Goal: Transaction & Acquisition: Purchase product/service

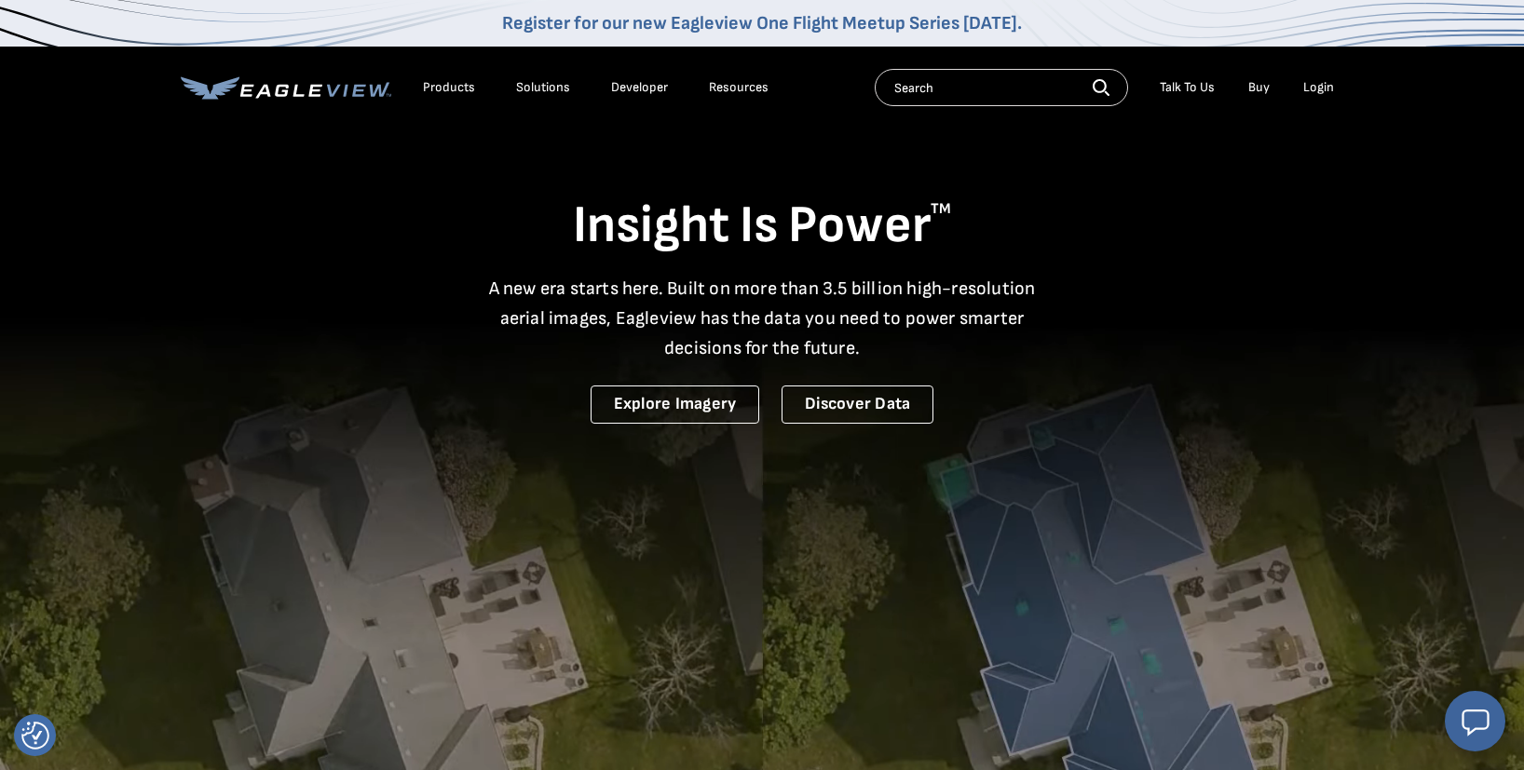
click at [456, 89] on div "Products" at bounding box center [449, 87] width 52 height 17
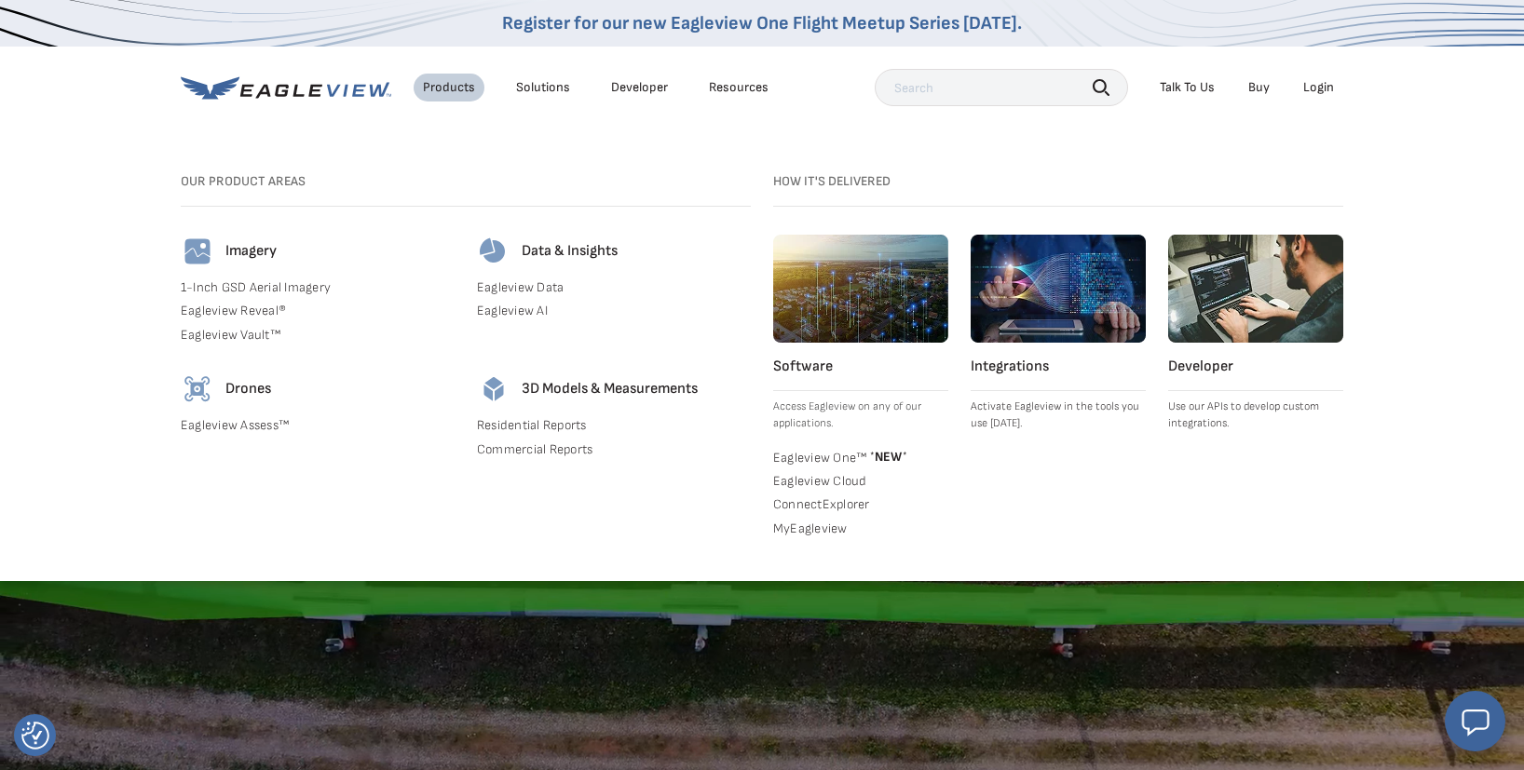
click at [205, 253] on img at bounding box center [198, 252] width 34 height 34
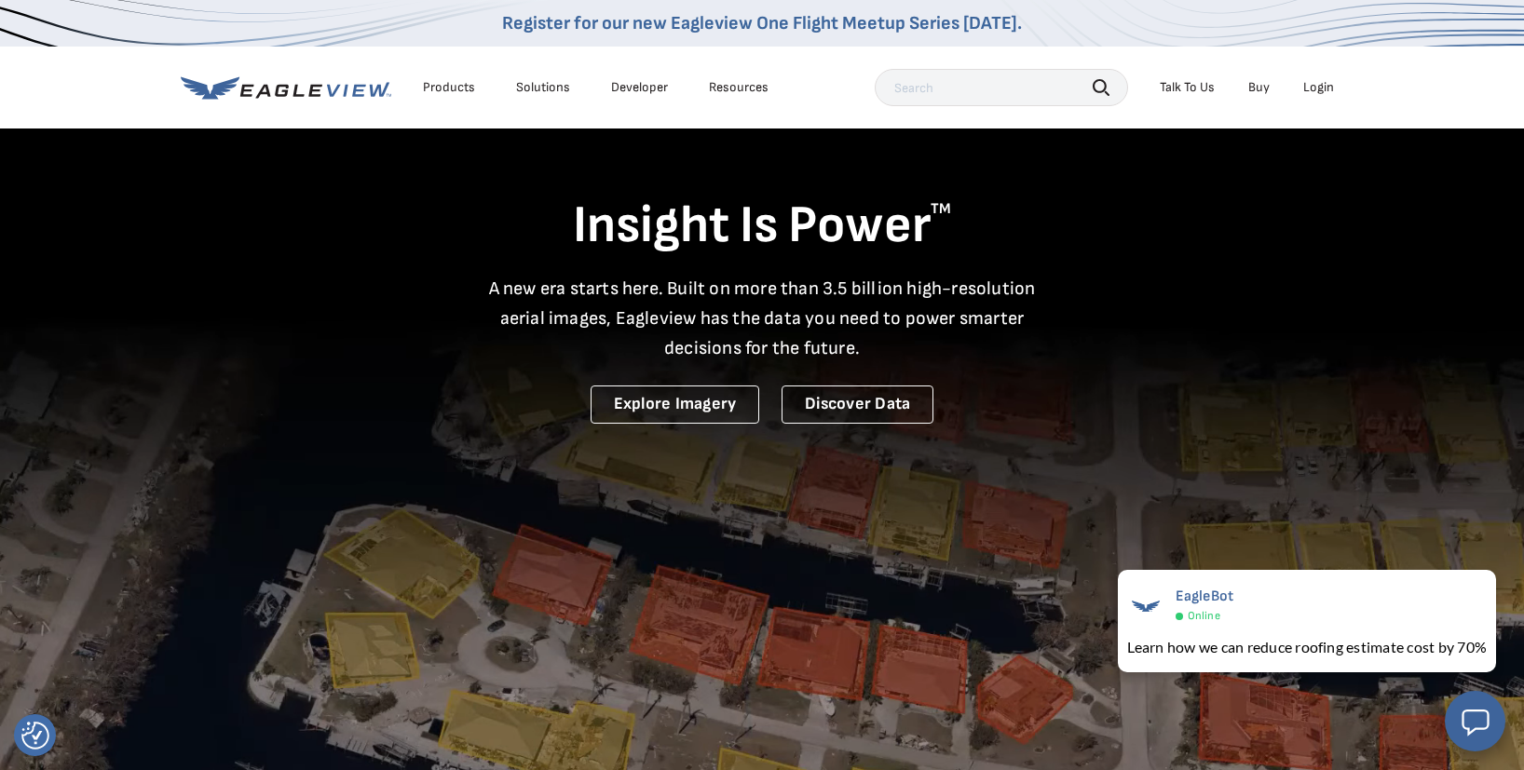
click at [1304, 85] on div "Login" at bounding box center [1318, 87] width 31 height 17
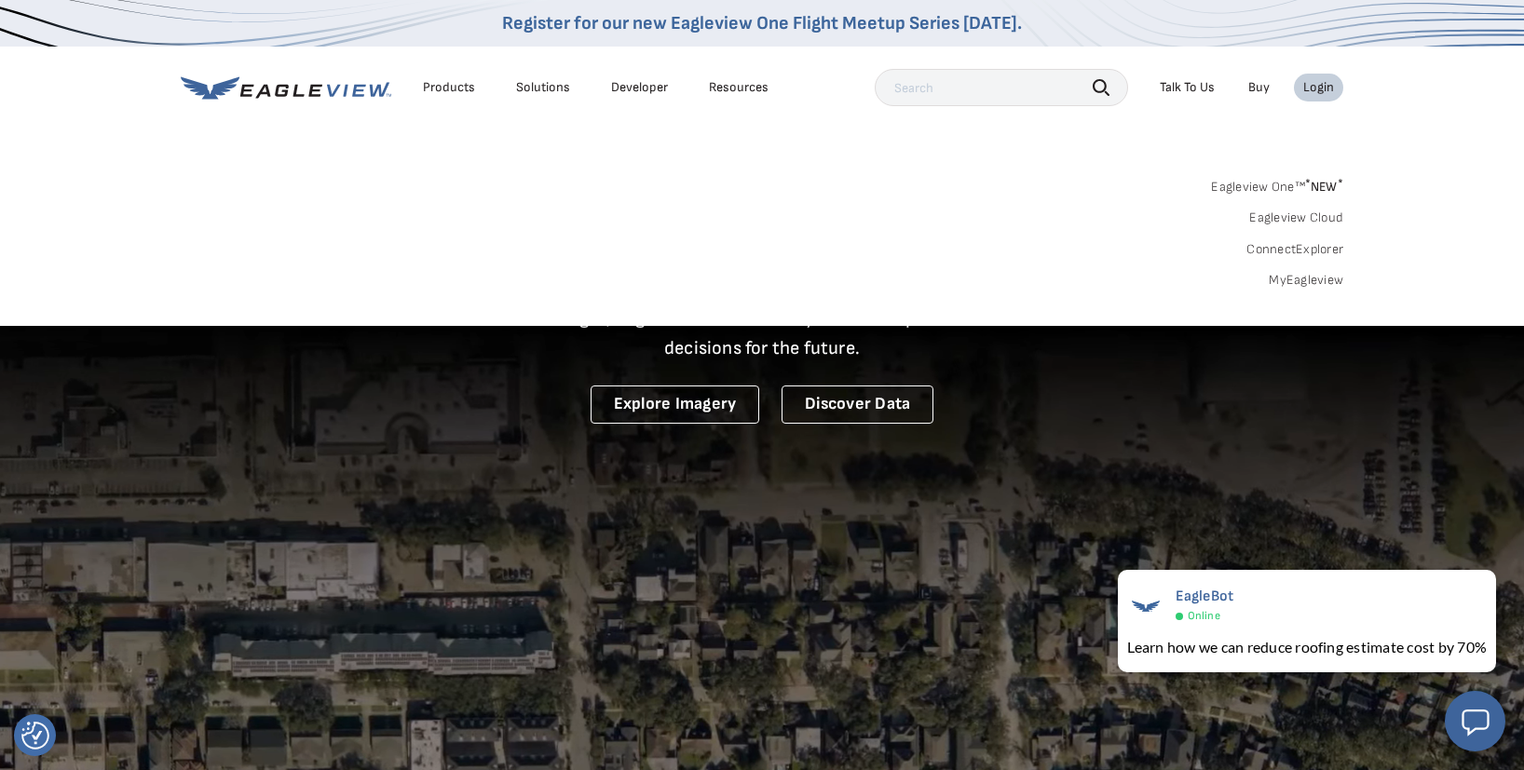
click at [1304, 272] on link "MyEagleview" at bounding box center [1306, 280] width 75 height 17
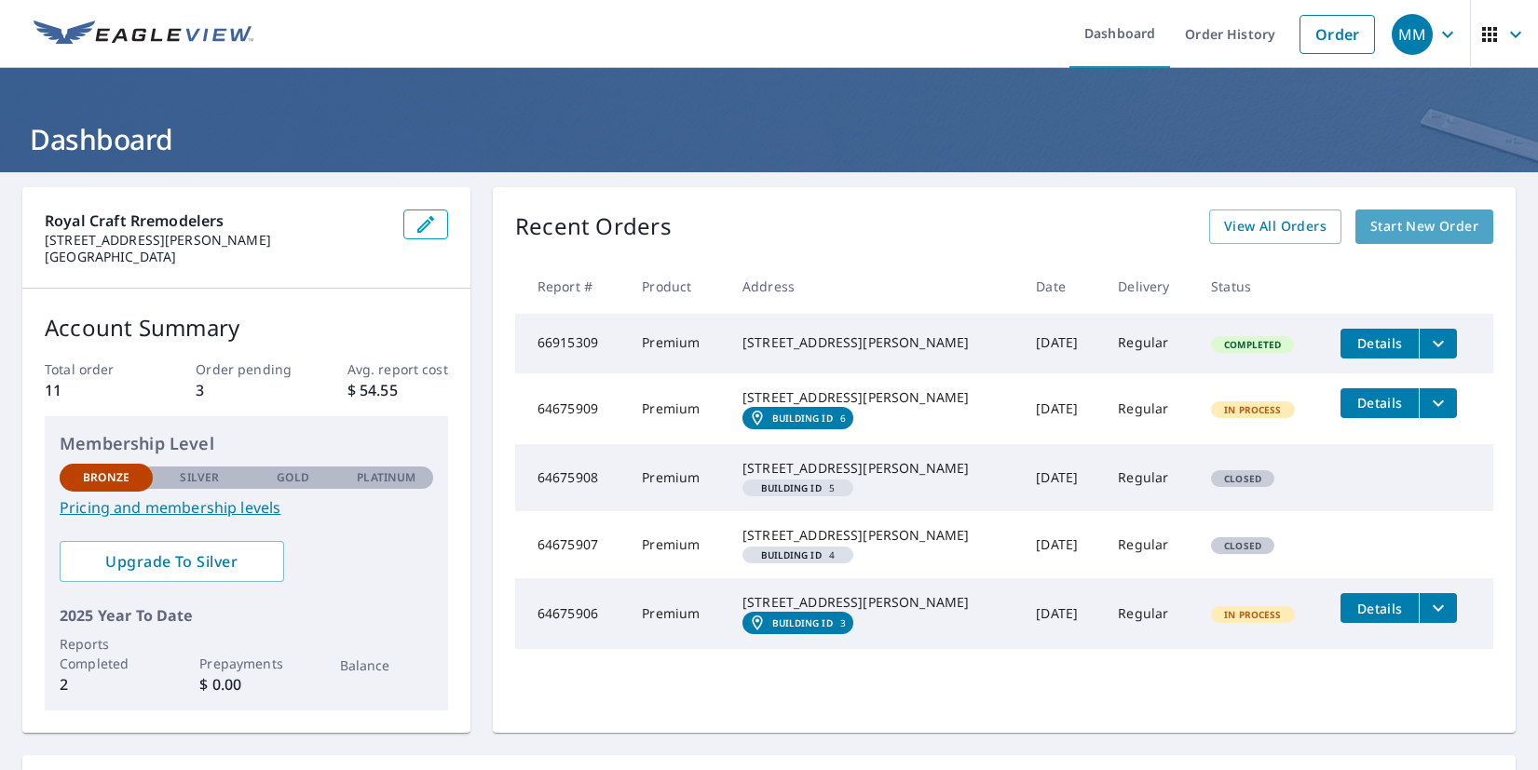
click at [1407, 230] on span "Start New Order" at bounding box center [1424, 226] width 108 height 23
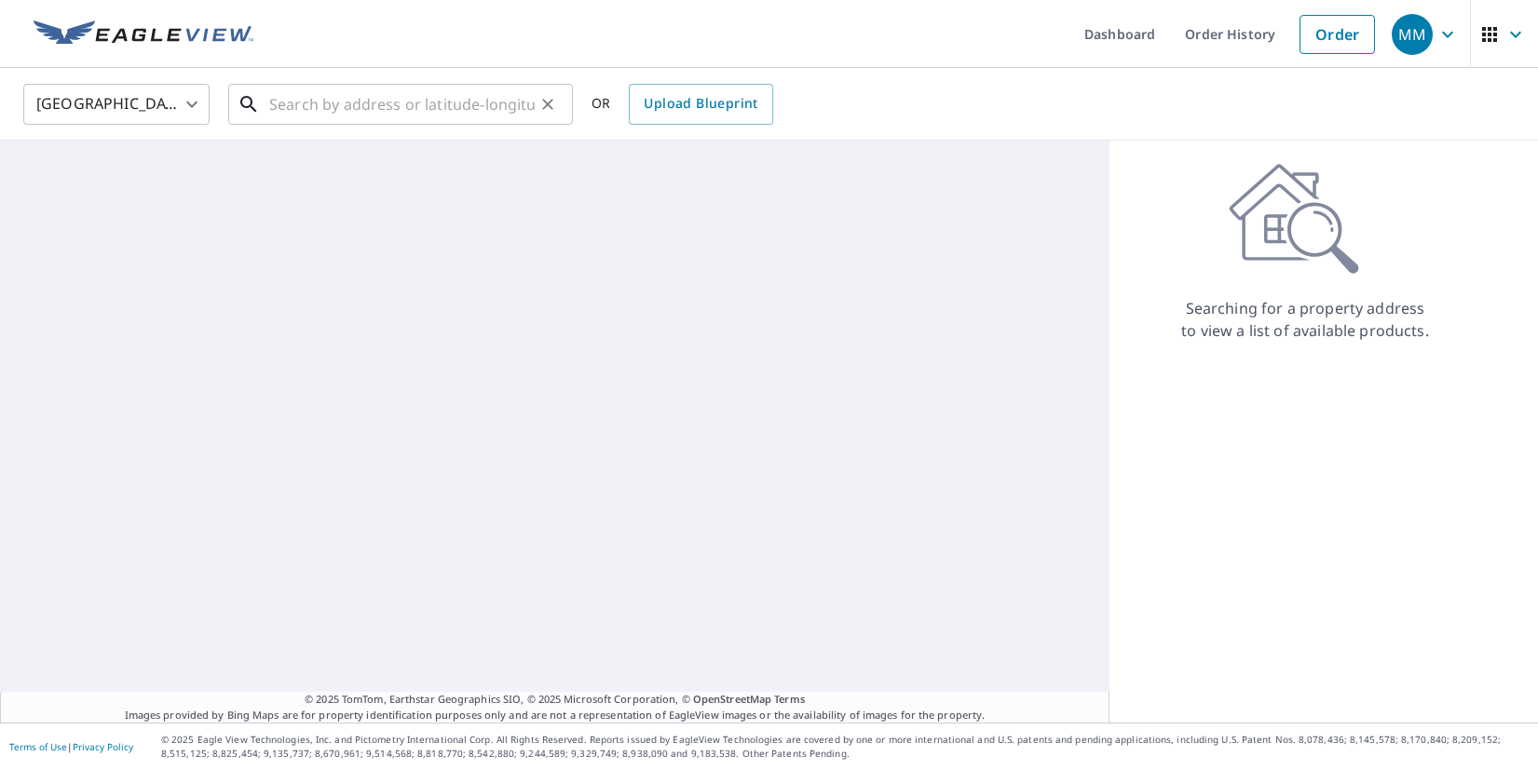
click at [387, 114] on input "text" at bounding box center [402, 104] width 266 height 52
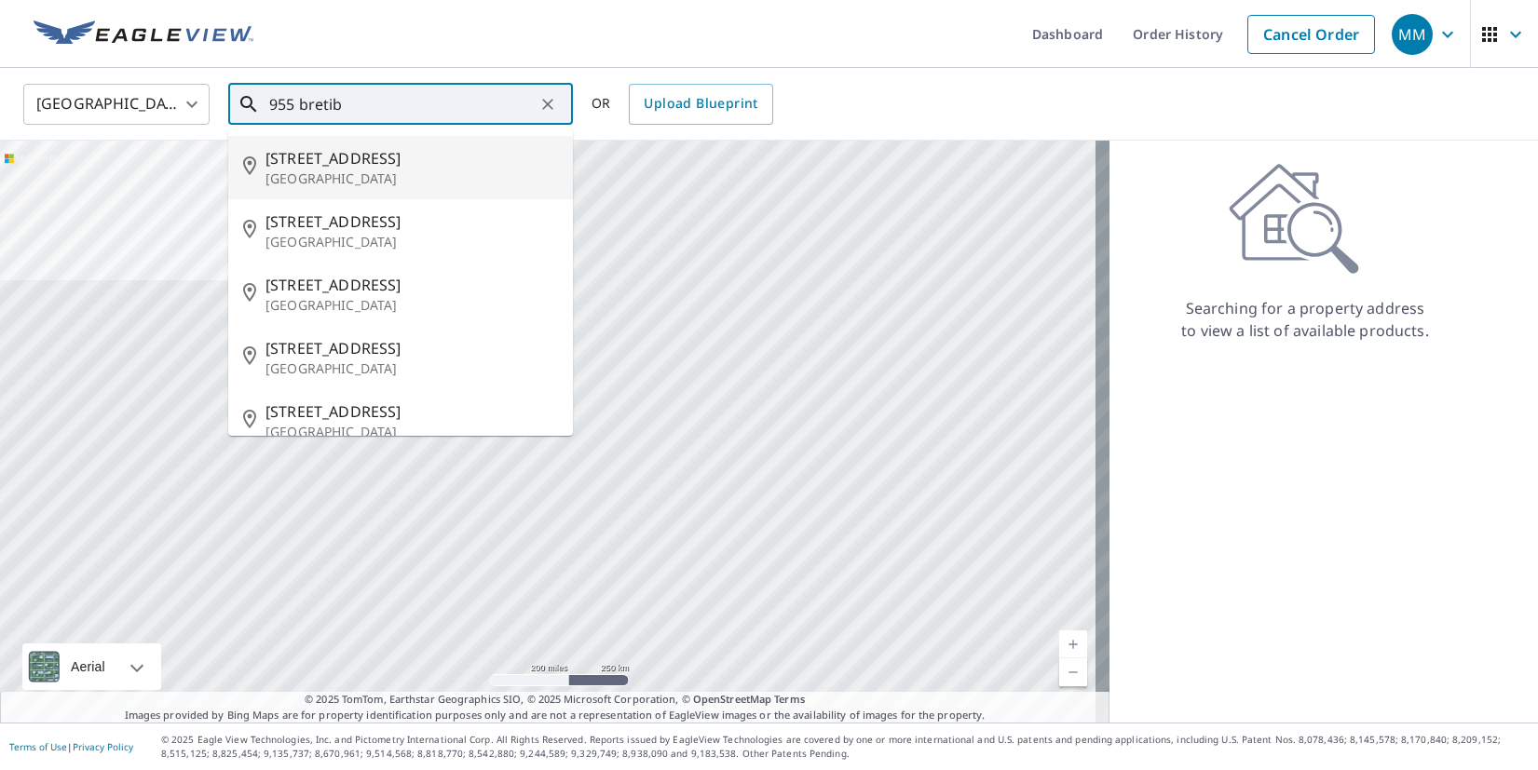
click at [364, 175] on p "[GEOGRAPHIC_DATA]" at bounding box center [412, 179] width 293 height 19
type input "[STREET_ADDRESS]"
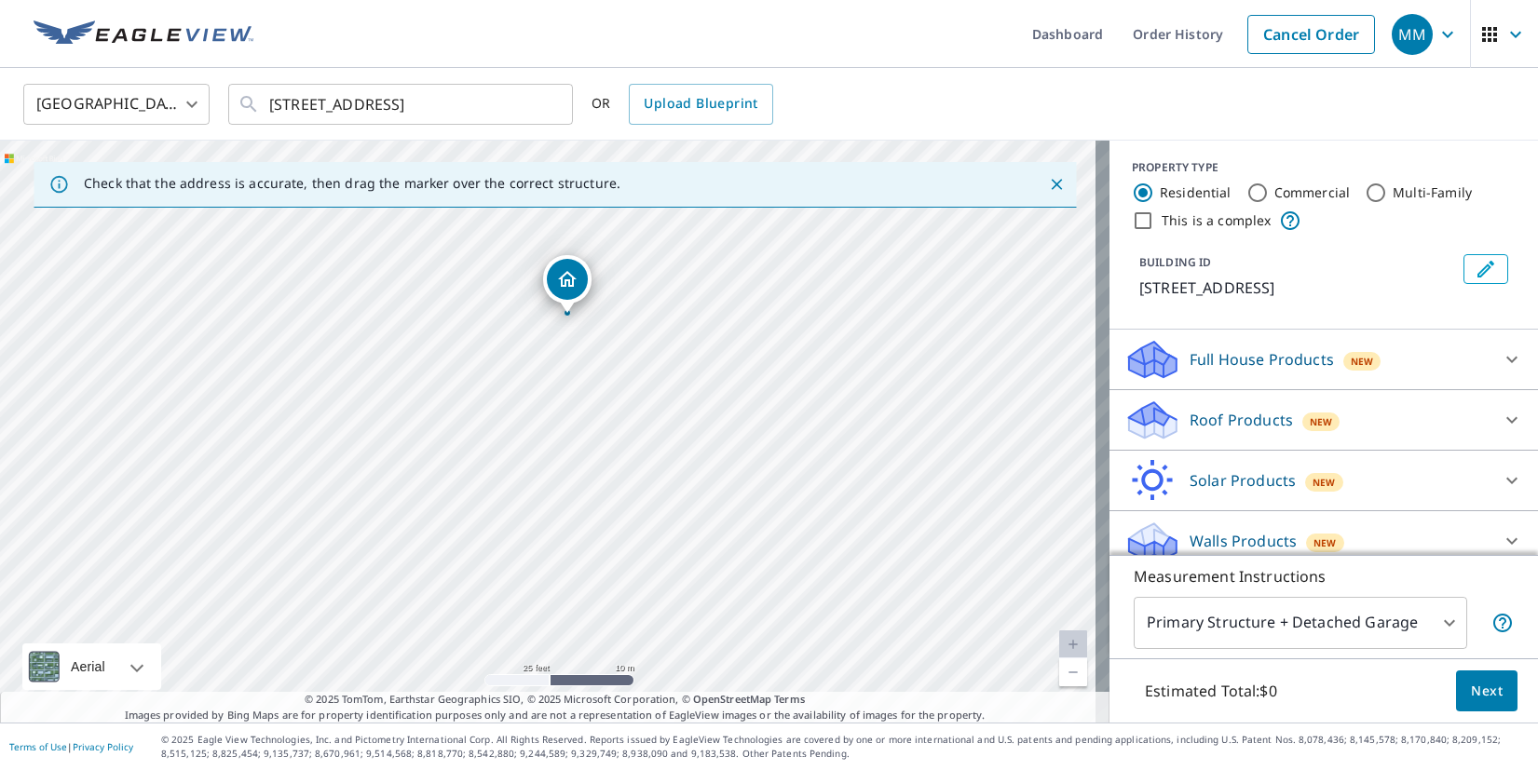
scroll to position [20, 0]
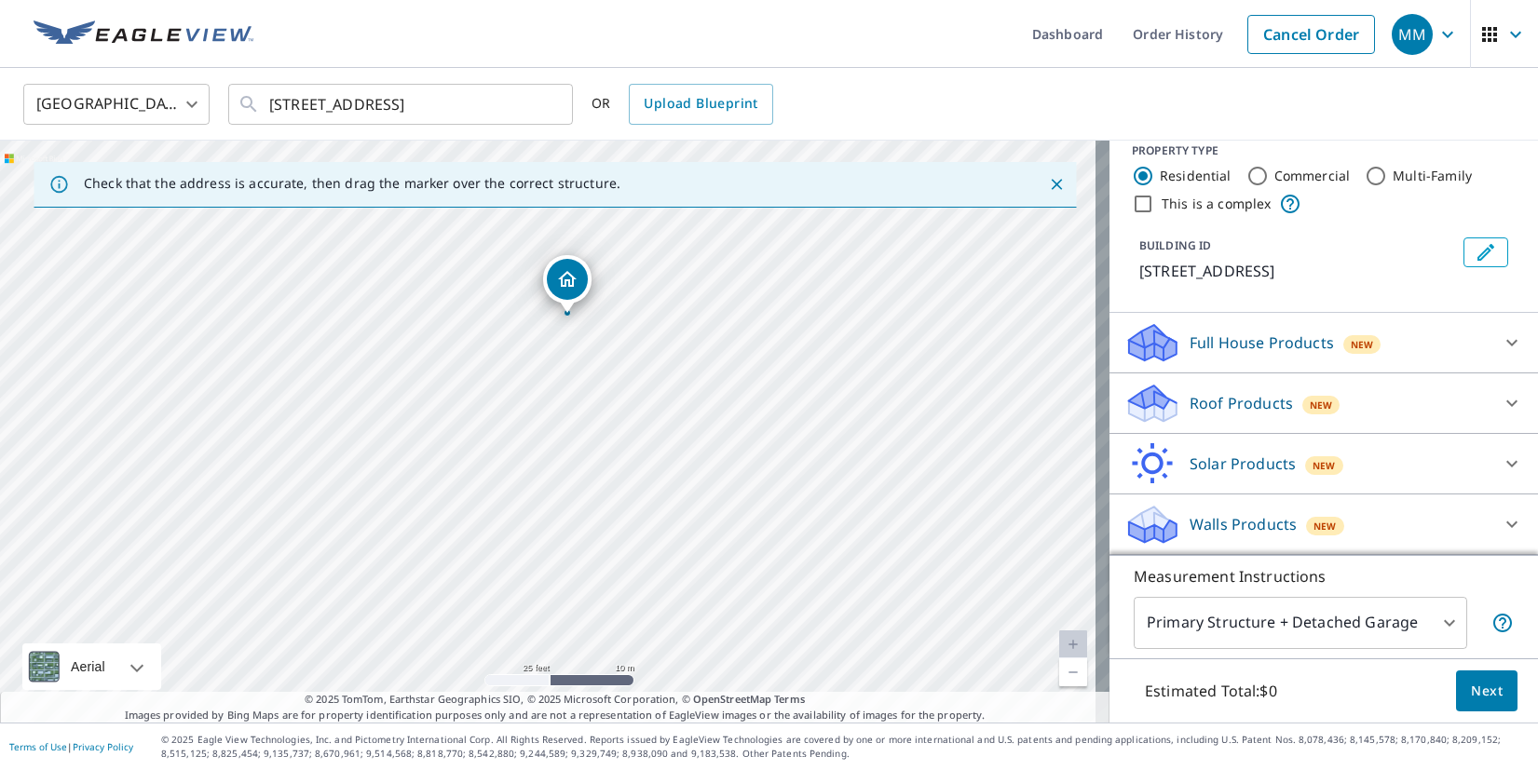
click at [1261, 525] on p "Walls Products" at bounding box center [1243, 524] width 107 height 22
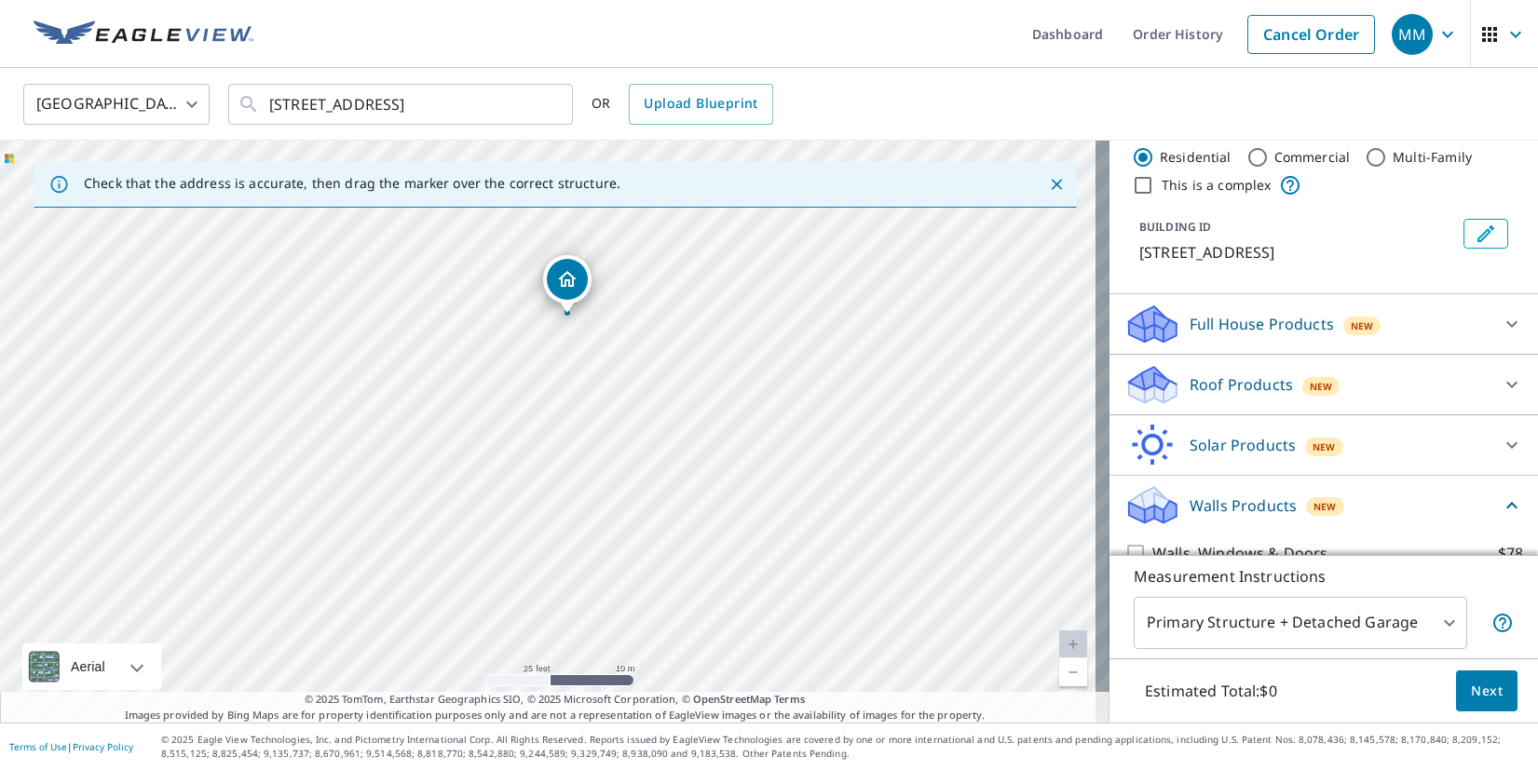
scroll to position [124, 0]
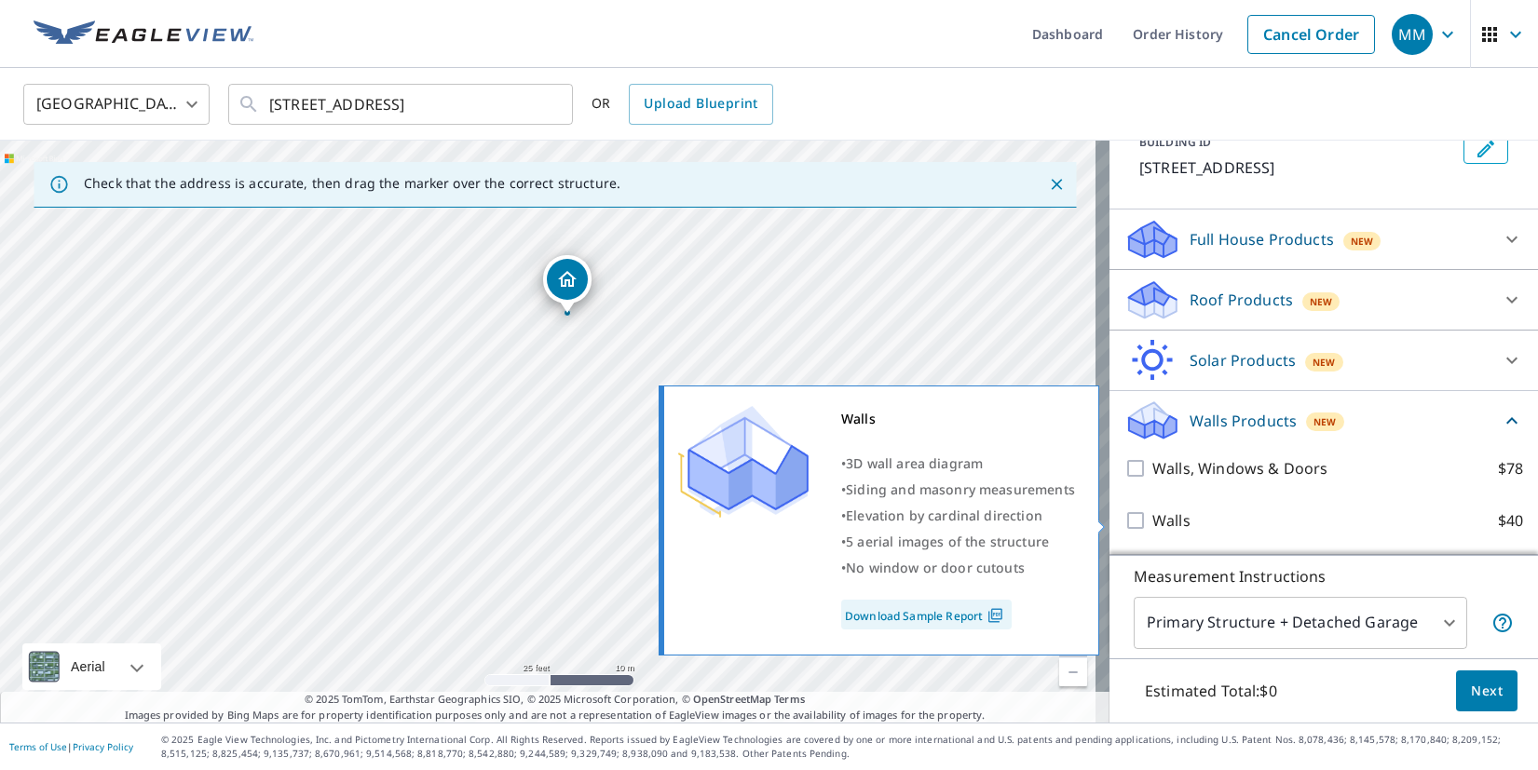
click at [1124, 531] on input "Walls $40" at bounding box center [1138, 521] width 28 height 22
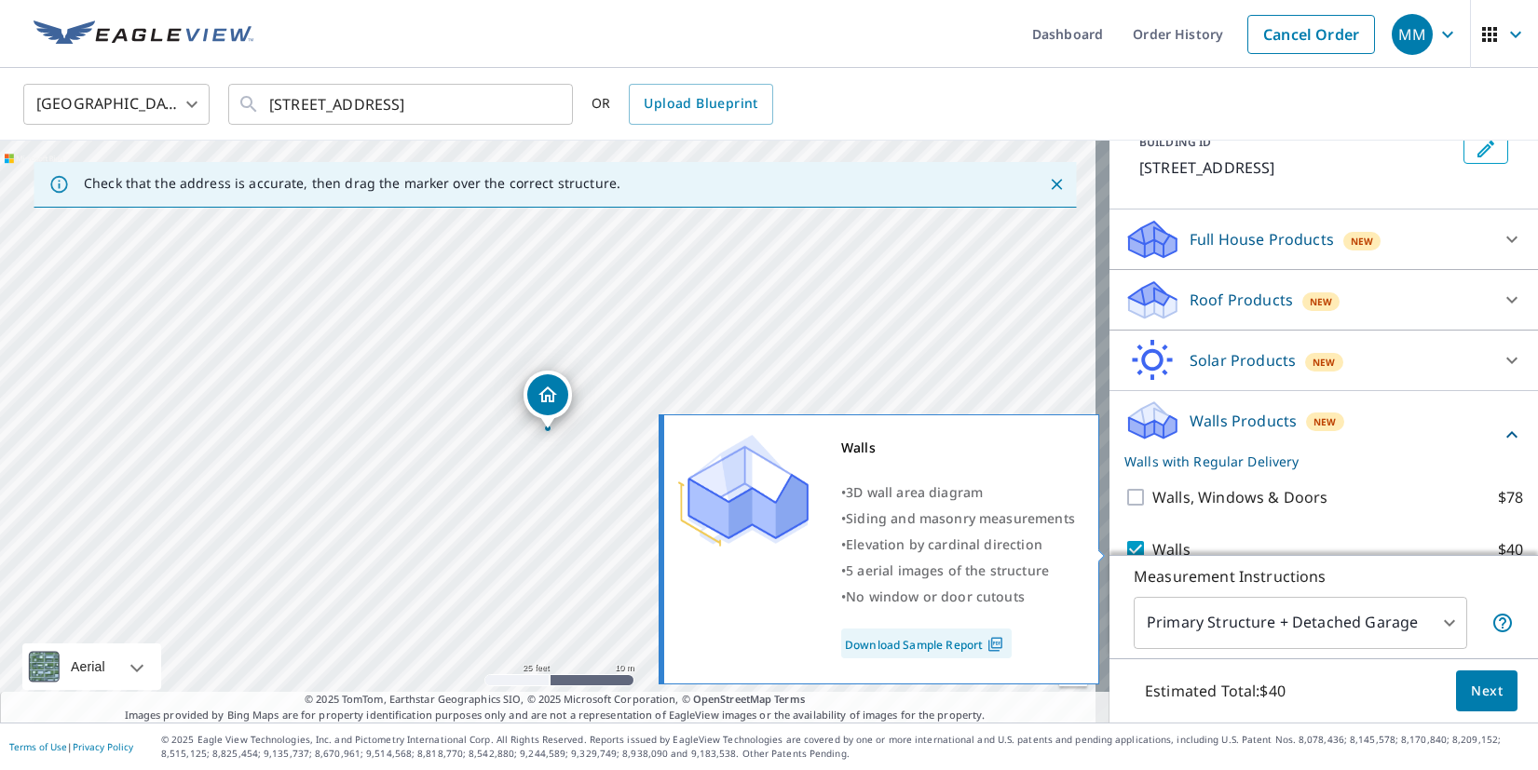
click at [1124, 546] on input "Walls $40" at bounding box center [1138, 549] width 28 height 22
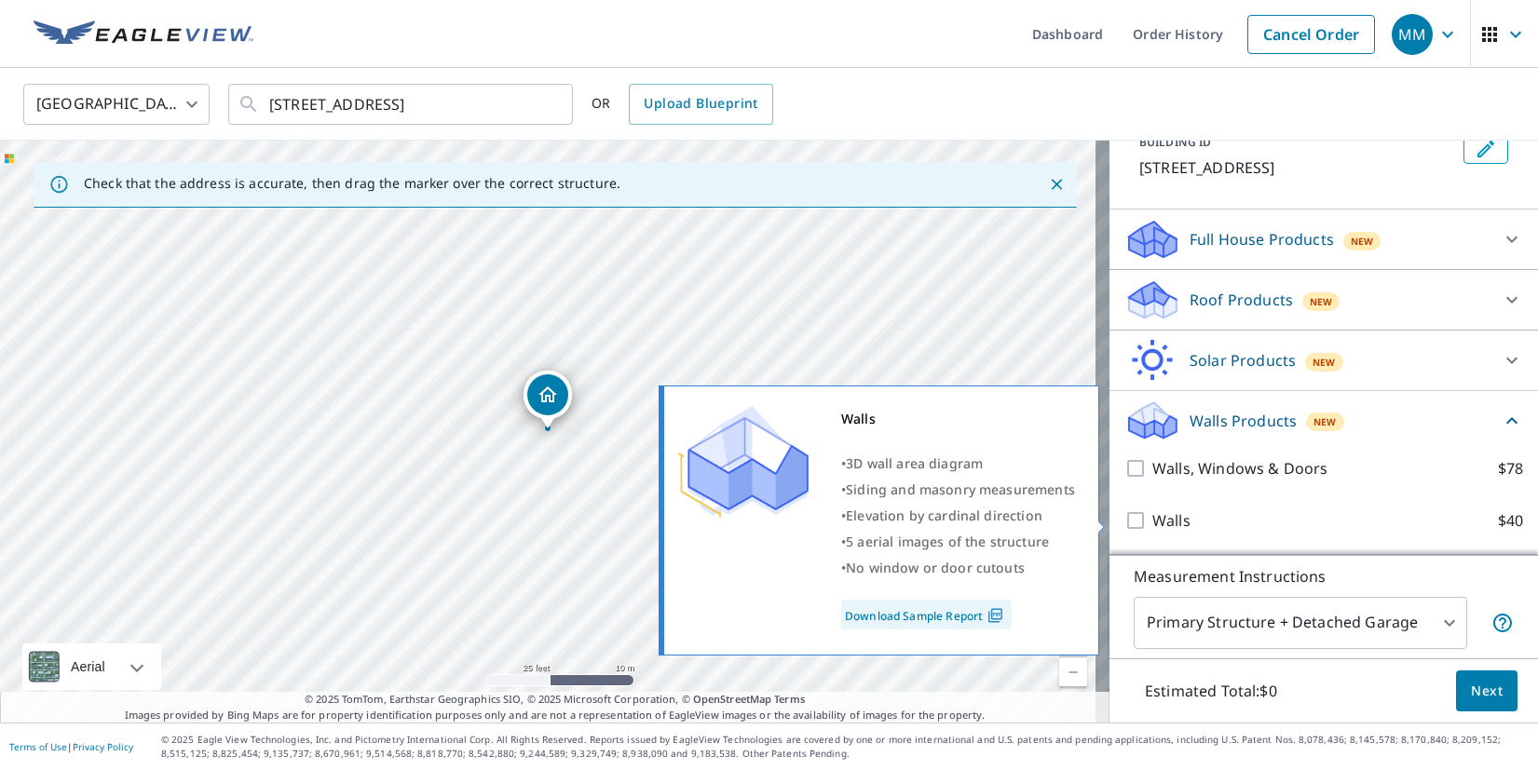
click at [1126, 514] on input "Walls $40" at bounding box center [1138, 521] width 28 height 22
checkbox input "true"
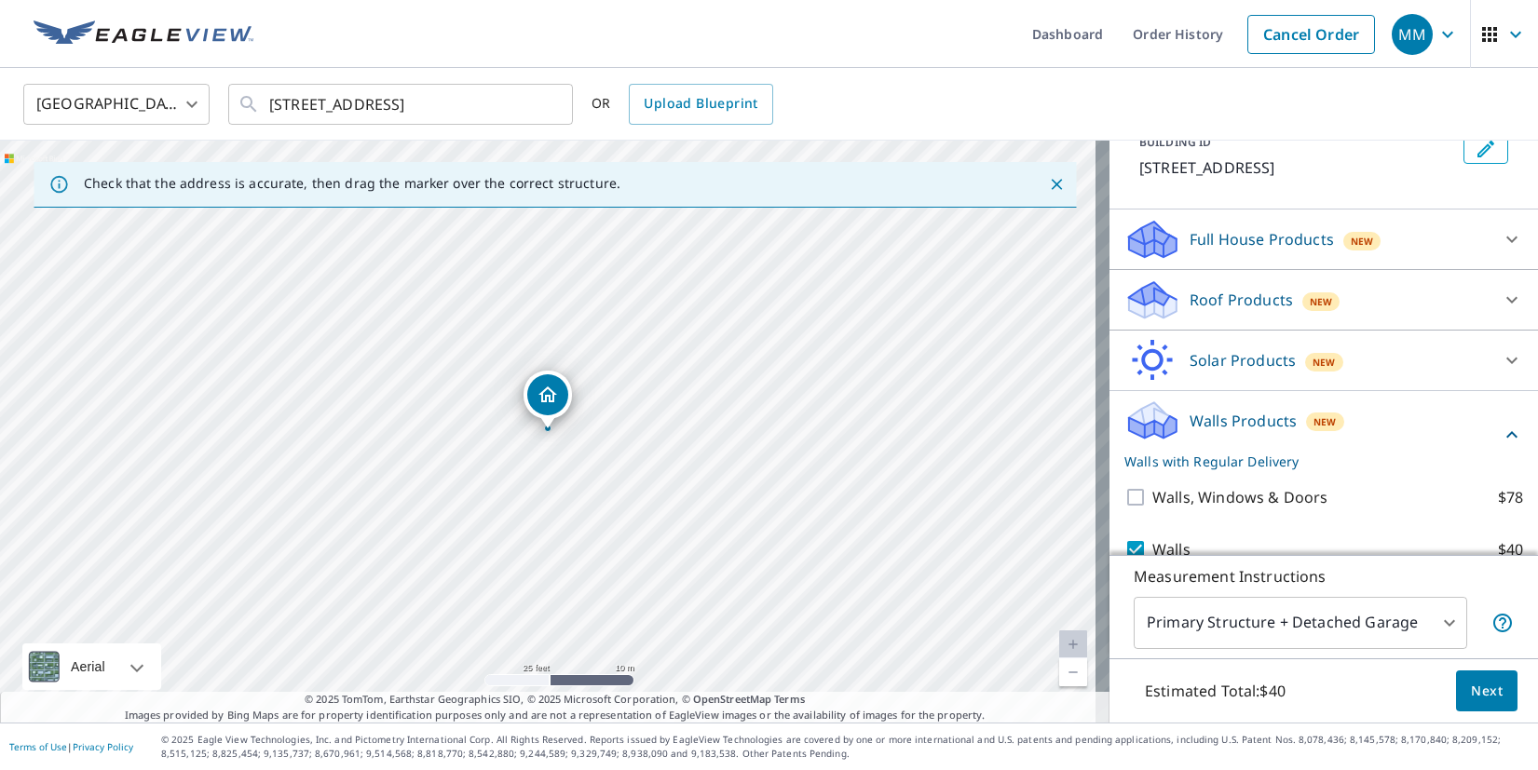
scroll to position [194, 0]
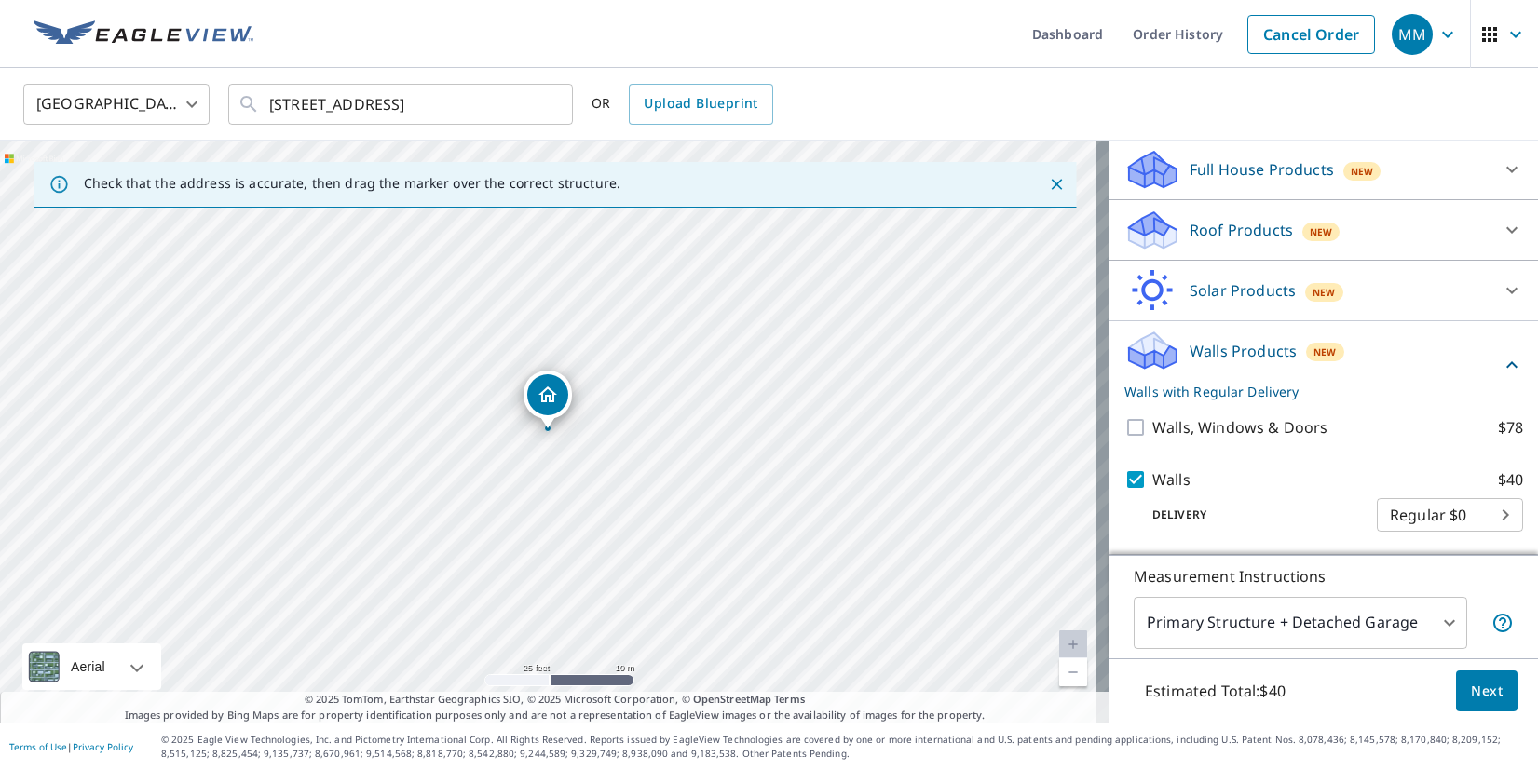
click at [1460, 518] on body "MM MM Dashboard Order History Cancel Order MM [GEOGRAPHIC_DATA] [GEOGRAPHIC_DAT…" at bounding box center [769, 385] width 1538 height 770
click at [1481, 589] on div at bounding box center [769, 385] width 1538 height 770
click at [1482, 701] on span "Next" at bounding box center [1487, 691] width 32 height 23
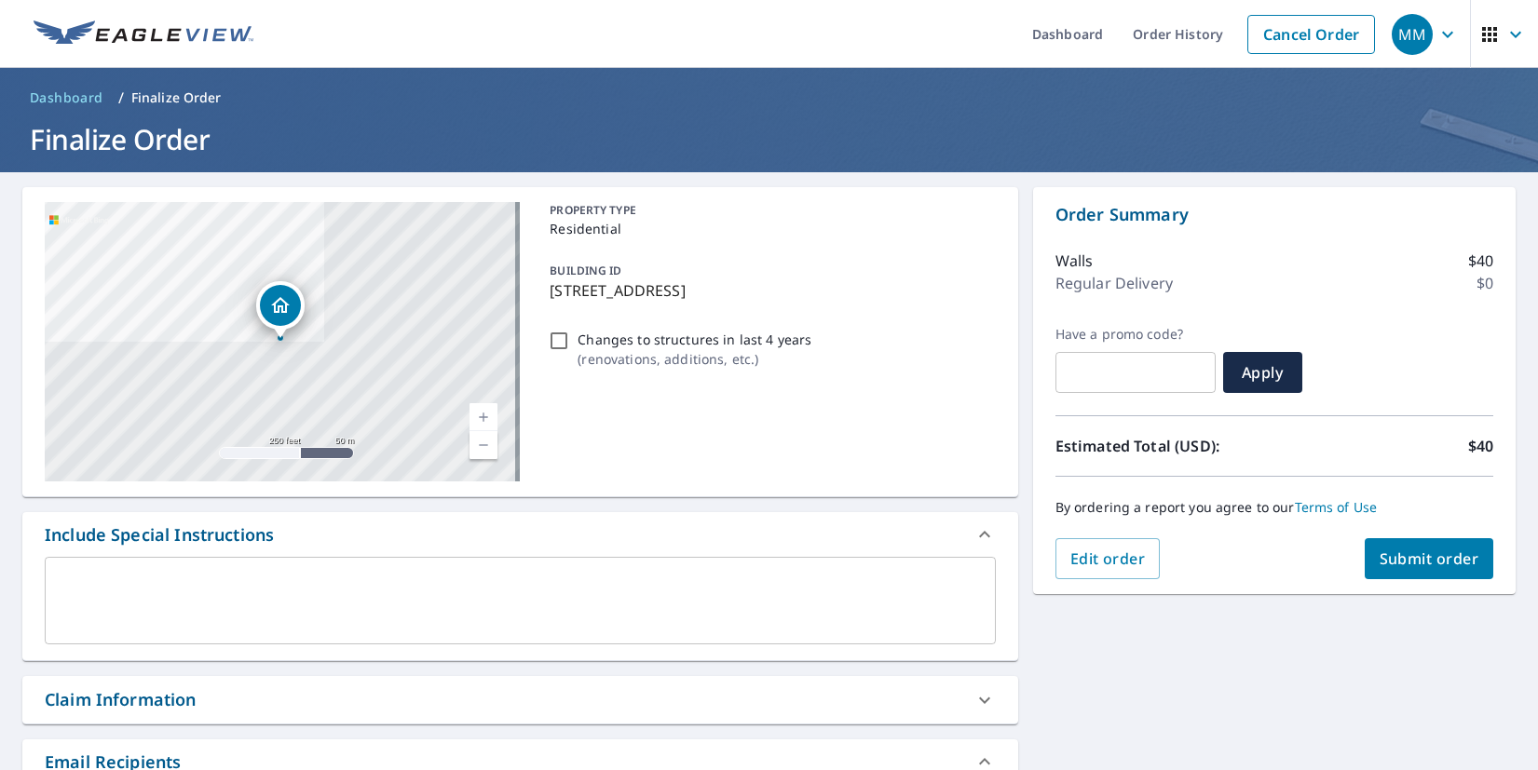
click at [387, 577] on textarea at bounding box center [520, 601] width 925 height 53
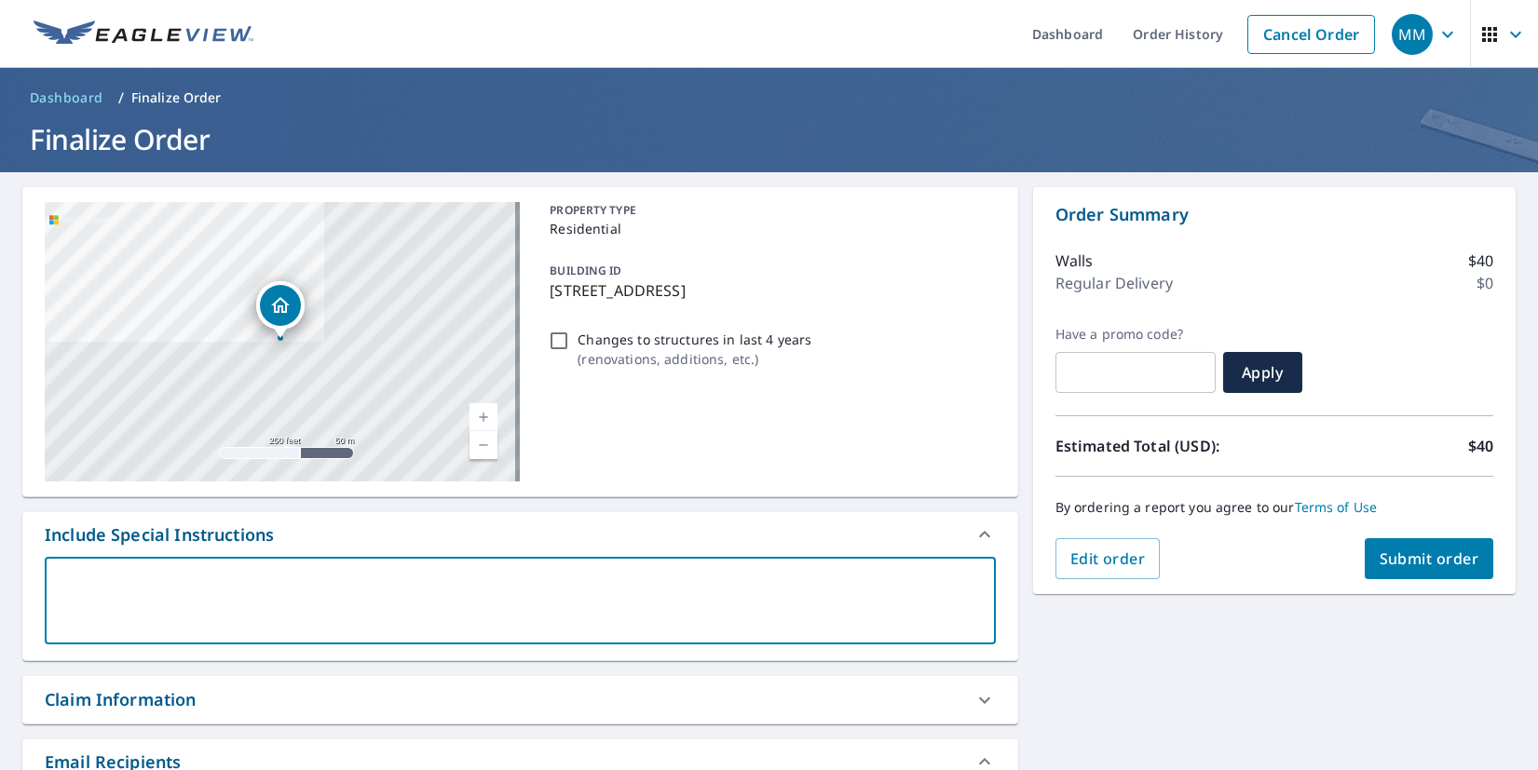
type textarea "R"
type textarea "x"
checkbox input "true"
type textarea "T"
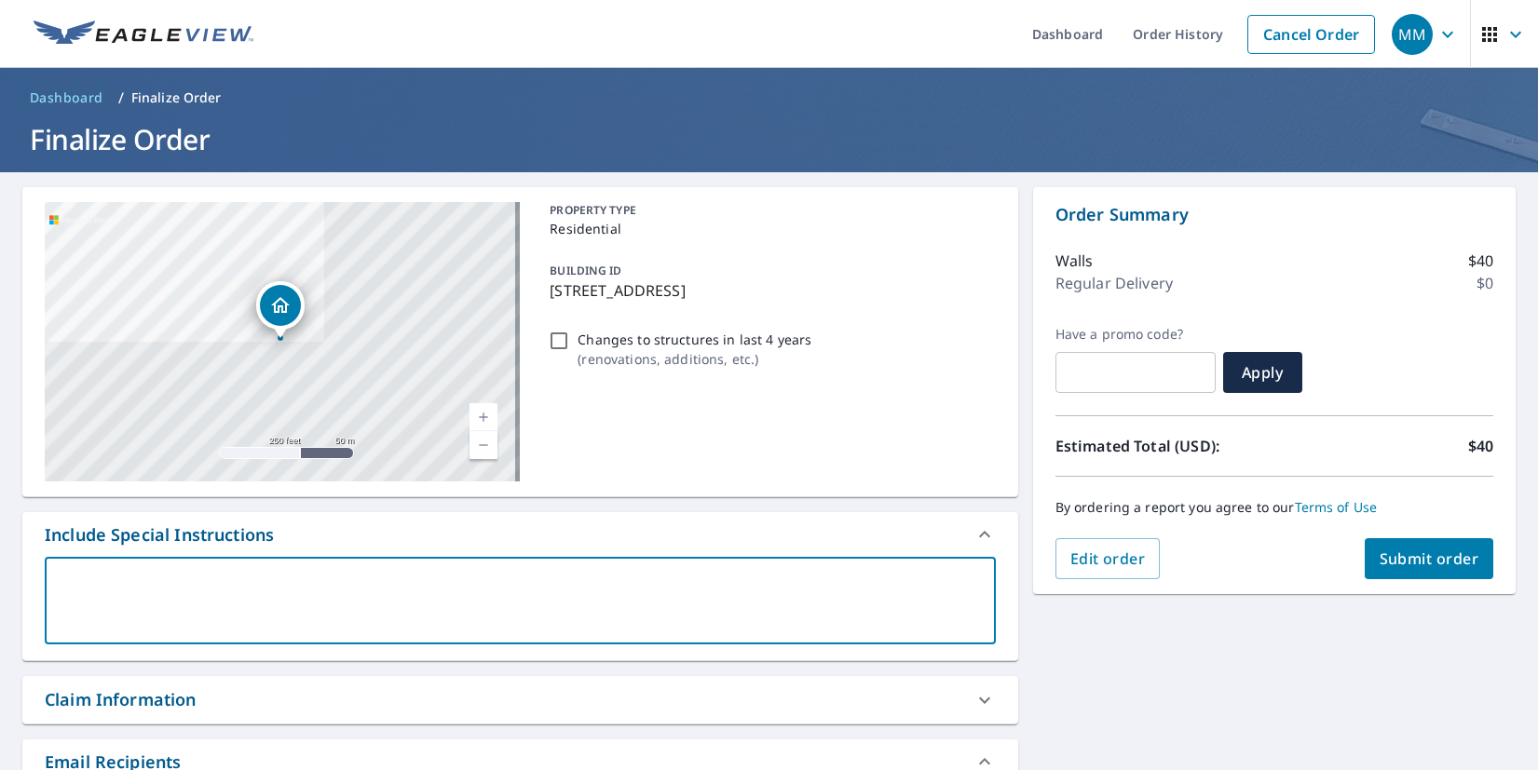
type textarea "x"
checkbox input "true"
type textarea "TH"
type textarea "x"
checkbox input "true"
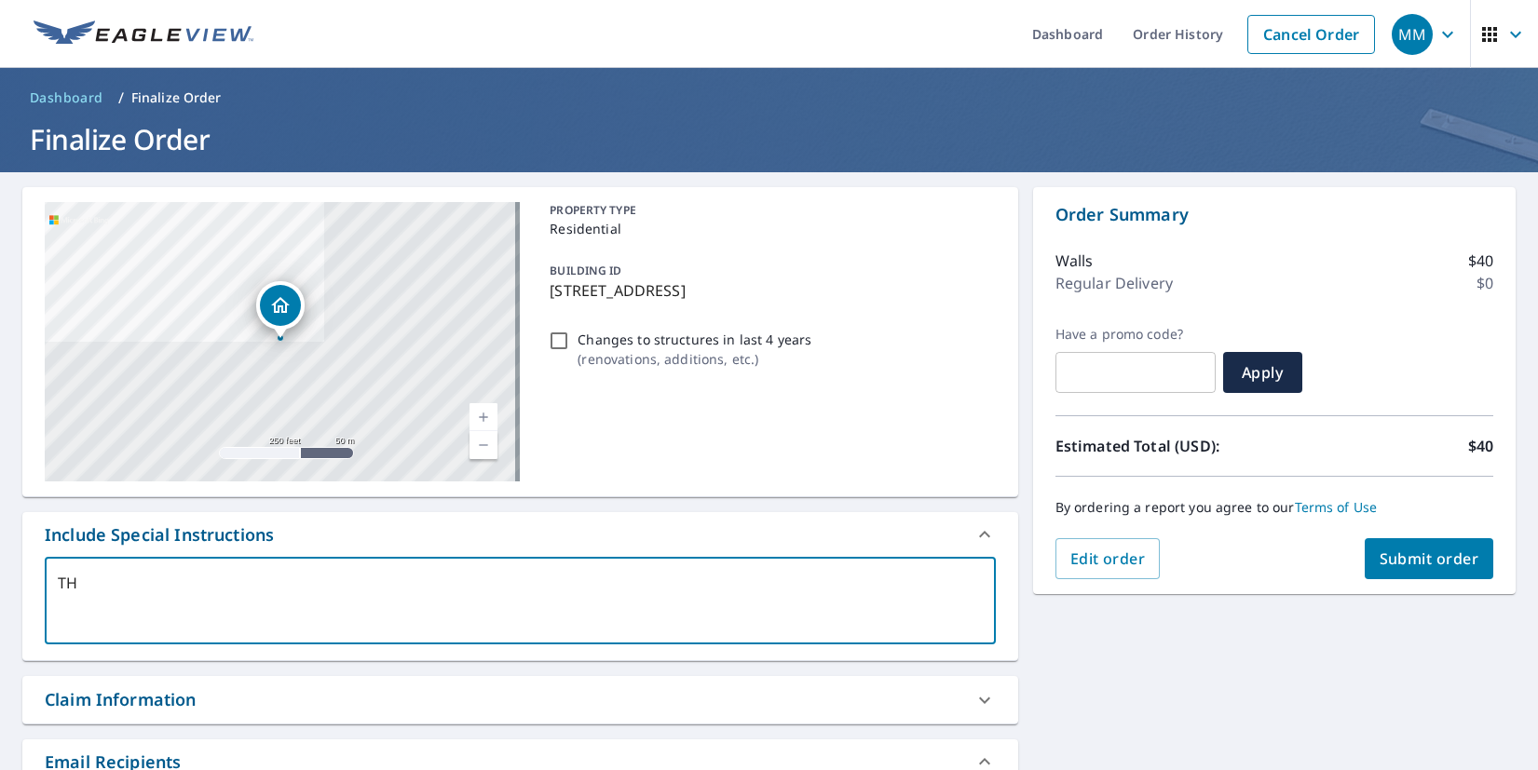
type textarea "T"
type textarea "x"
checkbox input "true"
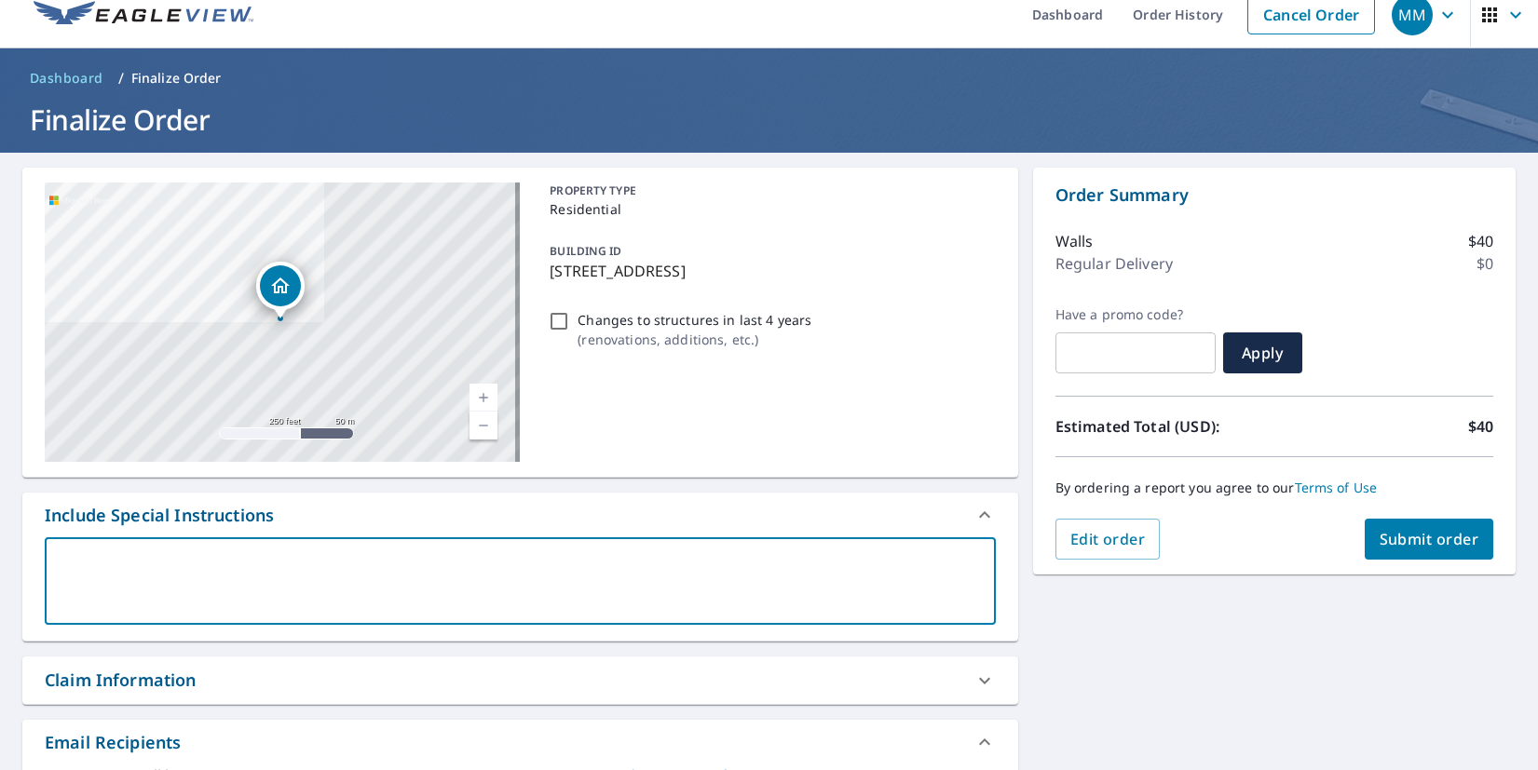
scroll to position [23, 0]
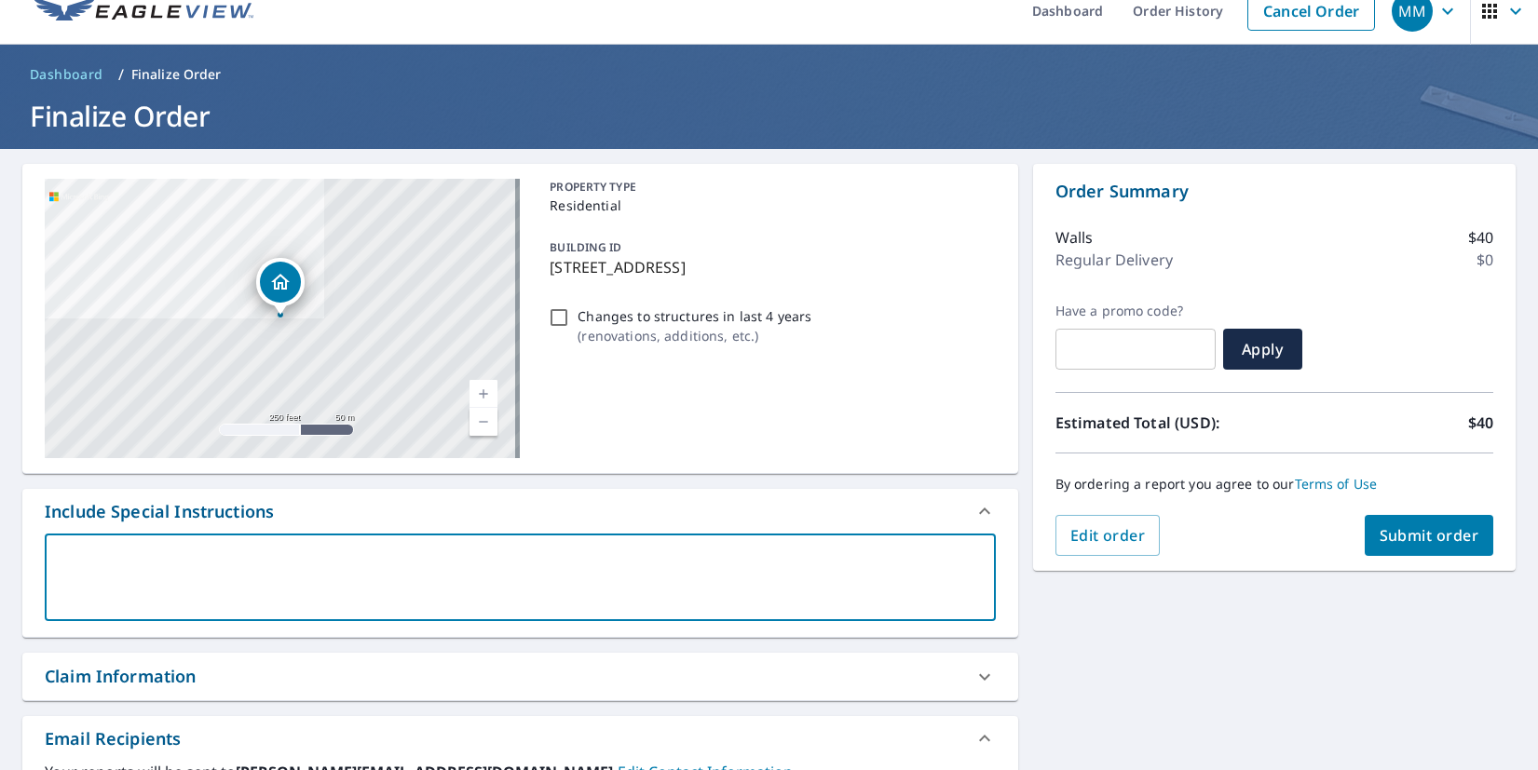
click at [1389, 549] on button "Submit order" at bounding box center [1429, 535] width 129 height 41
checkbox input "true"
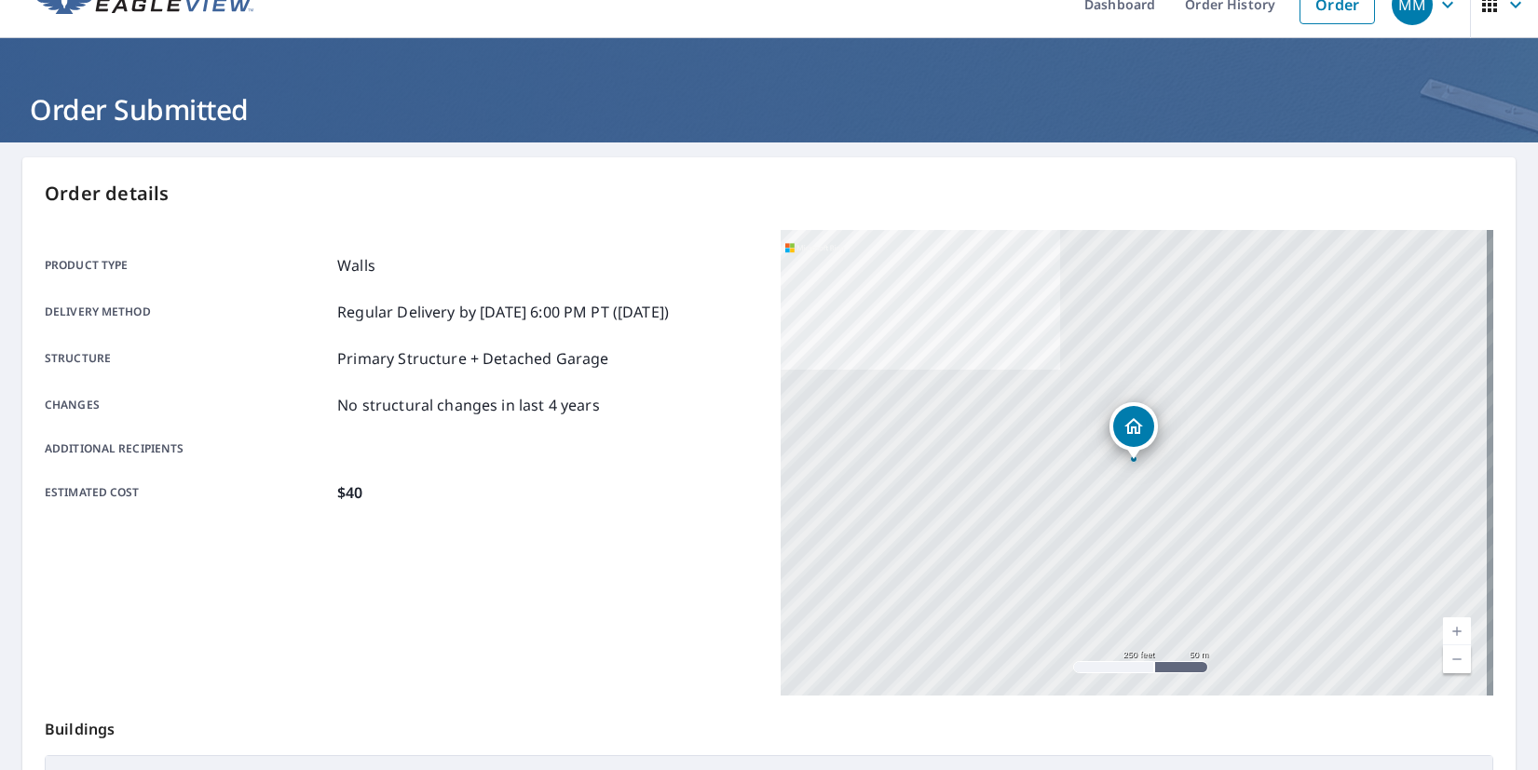
scroll to position [325, 0]
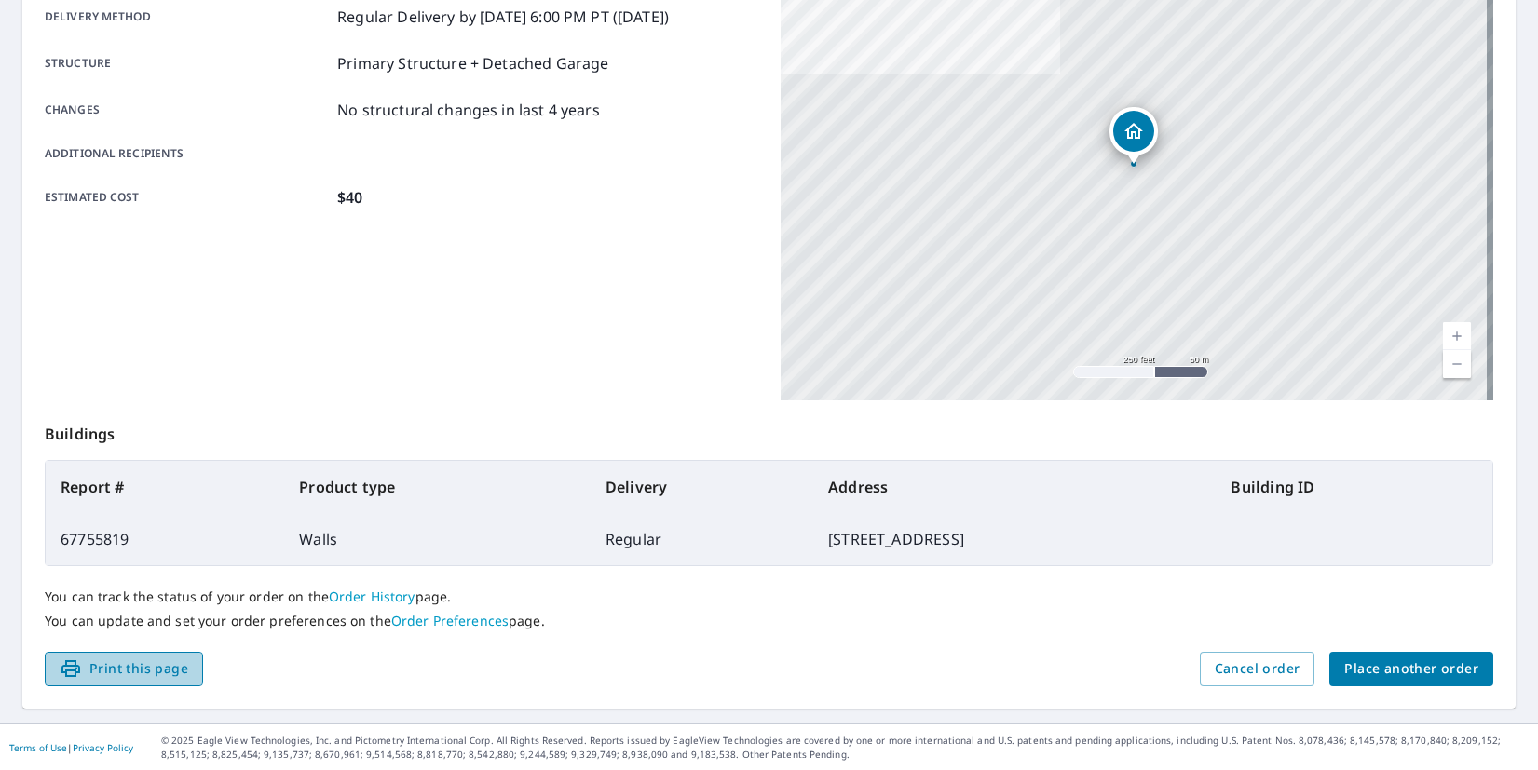
click at [157, 676] on span "Print this page" at bounding box center [124, 669] width 129 height 23
click at [127, 671] on span "Print this page" at bounding box center [124, 669] width 129 height 23
